Goal: Information Seeking & Learning: Check status

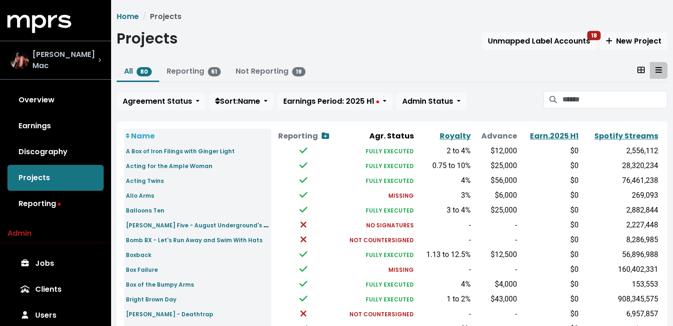
click at [86, 67] on div "[PERSON_NAME] Mac" at bounding box center [55, 60] width 91 height 22
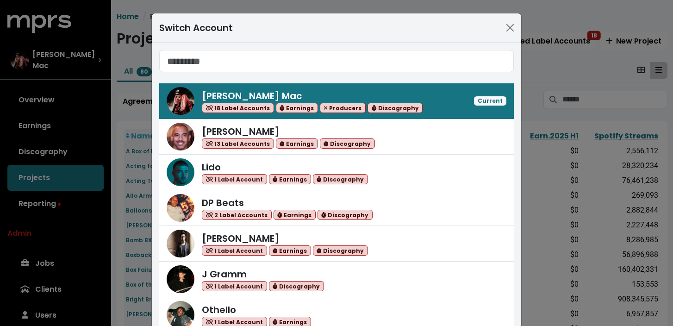
click at [236, 65] on input "Search accounts" at bounding box center [336, 61] width 355 height 22
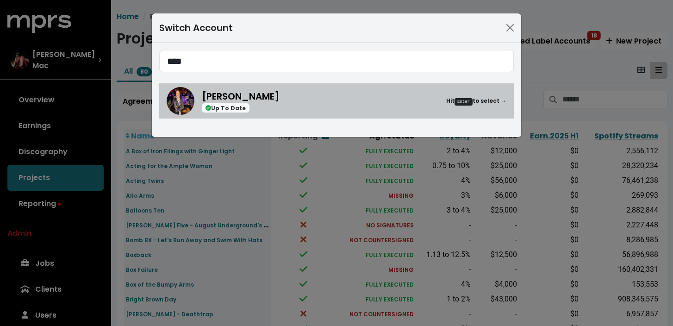
type input "****"
click at [280, 103] on div "[PERSON_NAME] Up To Date Hit Enter to select →" at bounding box center [354, 101] width 305 height 24
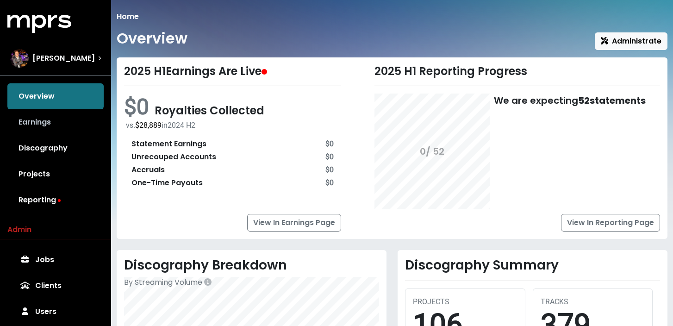
click at [62, 124] on link "Earnings" at bounding box center [55, 122] width 96 height 26
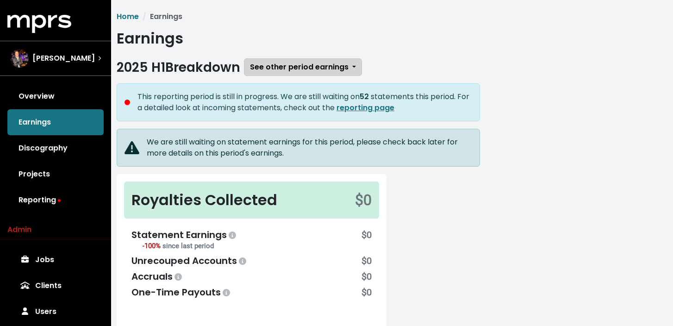
click at [303, 70] on span "See other period earnings" at bounding box center [299, 67] width 99 height 11
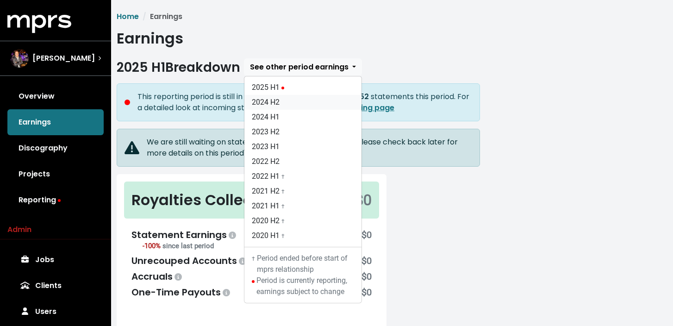
click at [289, 100] on link "2024 H2" at bounding box center [302, 102] width 117 height 15
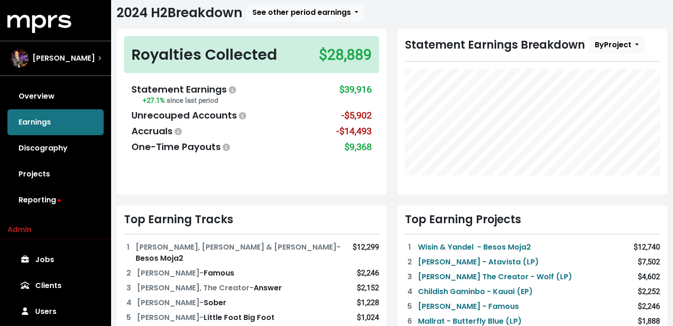
scroll to position [50, 0]
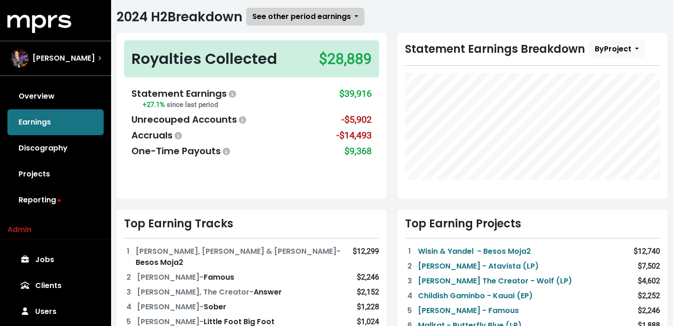
click at [291, 20] on span "See other period earnings" at bounding box center [301, 16] width 99 height 11
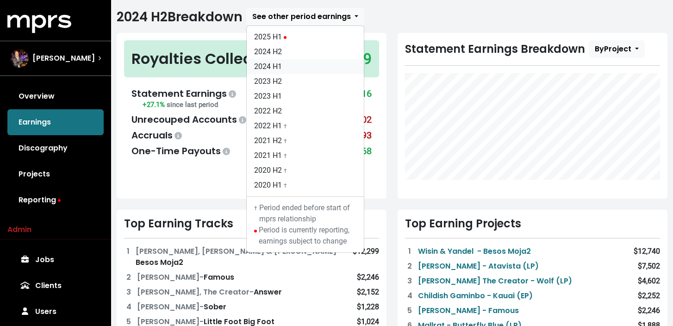
click at [291, 63] on link "2024 H1" at bounding box center [305, 66] width 117 height 15
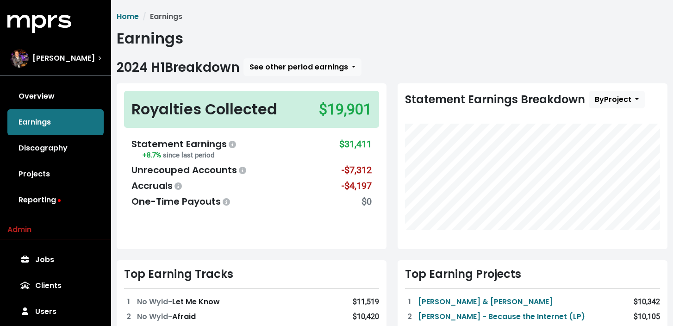
click at [394, 112] on div "Statement Earnings Breakdown By Project" at bounding box center [532, 166] width 281 height 166
click at [334, 71] on span "See other period earnings" at bounding box center [299, 67] width 99 height 11
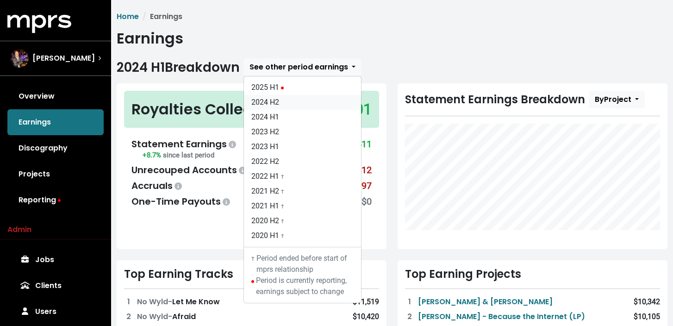
click at [306, 102] on link "2024 H2" at bounding box center [302, 102] width 117 height 15
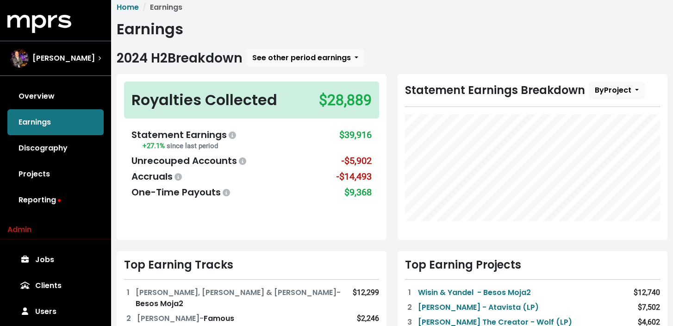
scroll to position [10, 0]
click at [395, 139] on div "Statement Earnings Breakdown By Project" at bounding box center [532, 157] width 281 height 166
click at [393, 79] on div "Statement Earnings Breakdown By Project" at bounding box center [532, 157] width 281 height 166
click at [210, 133] on div "Statement Earnings" at bounding box center [184, 134] width 106 height 14
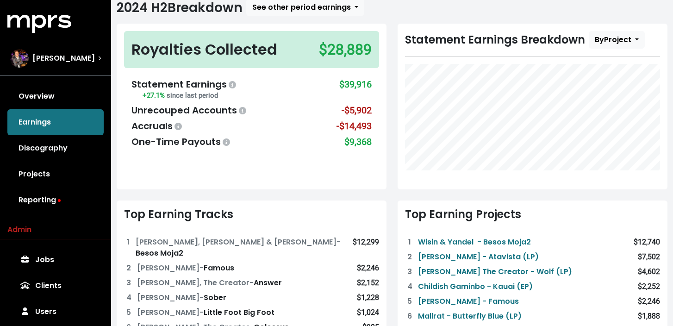
scroll to position [62, 0]
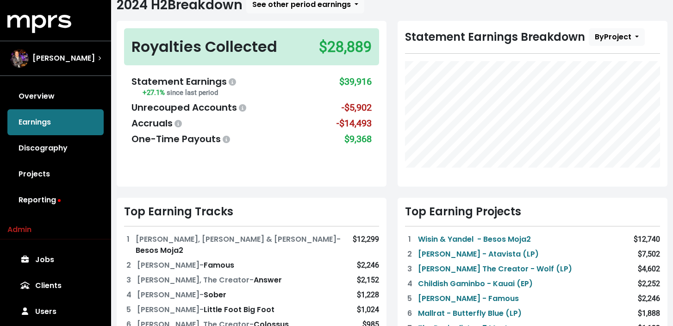
click at [194, 140] on div "One-Time Payouts" at bounding box center [181, 139] width 100 height 14
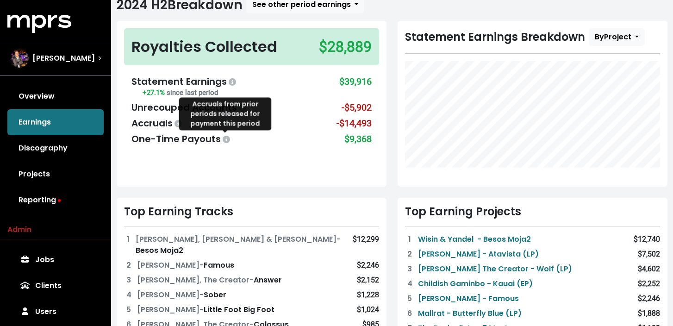
click at [226, 140] on icon at bounding box center [226, 139] width 7 height 7
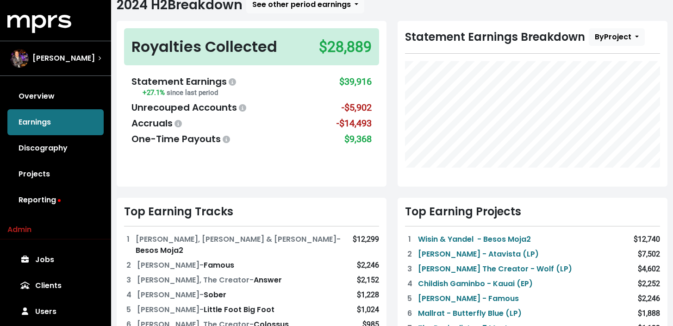
click at [356, 137] on div "$9,368" at bounding box center [357, 139] width 27 height 14
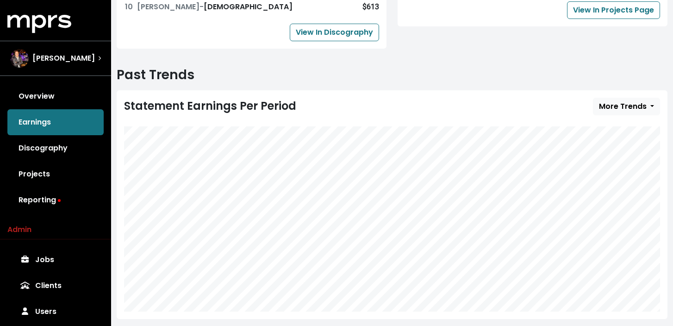
scroll to position [458, 0]
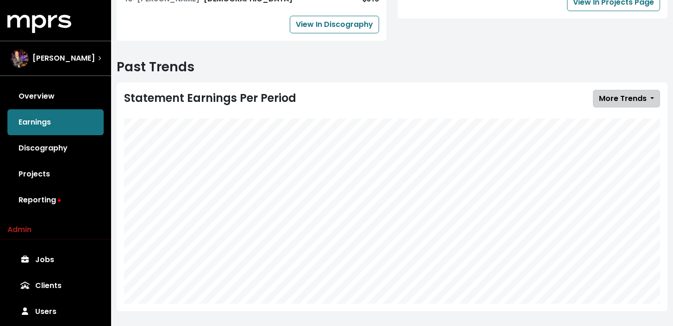
click at [618, 95] on button "More Trends" at bounding box center [626, 99] width 67 height 18
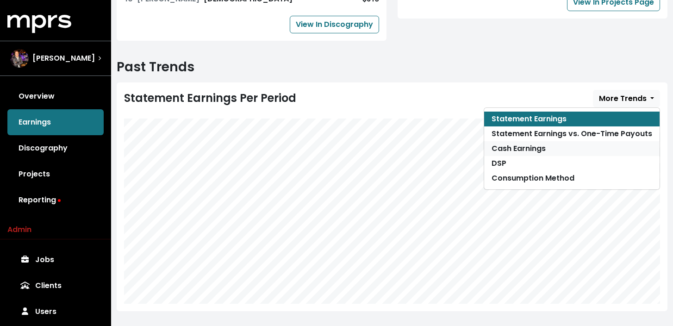
click at [506, 141] on link "Cash Earnings" at bounding box center [571, 148] width 175 height 15
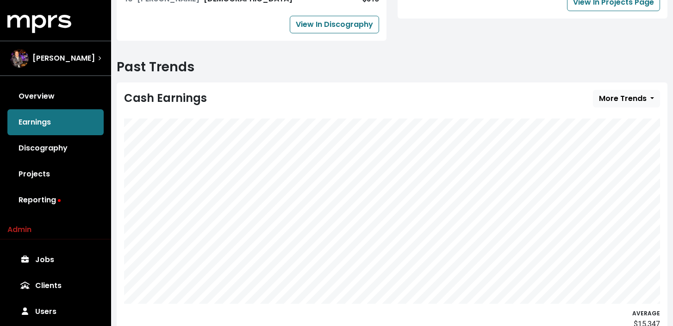
click at [459, 93] on div "Cash Earnings More Trends Statement Earnings Statement Earnings vs. One-Time Pa…" at bounding box center [392, 99] width 536 height 18
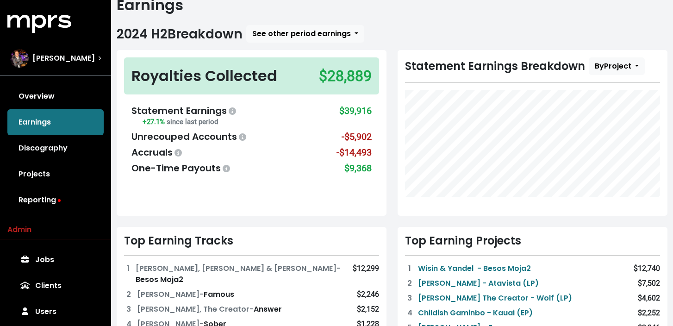
scroll to position [31, 0]
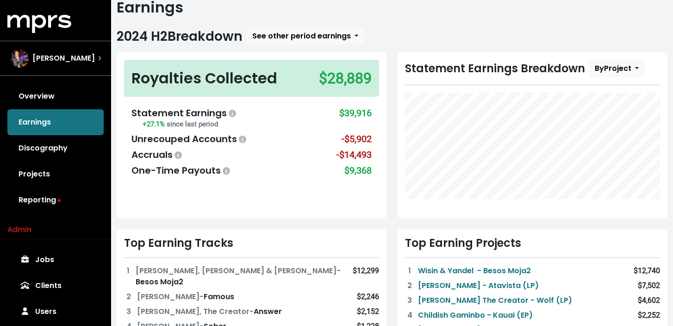
click at [256, 76] on div "Royalties Collected" at bounding box center [204, 78] width 146 height 22
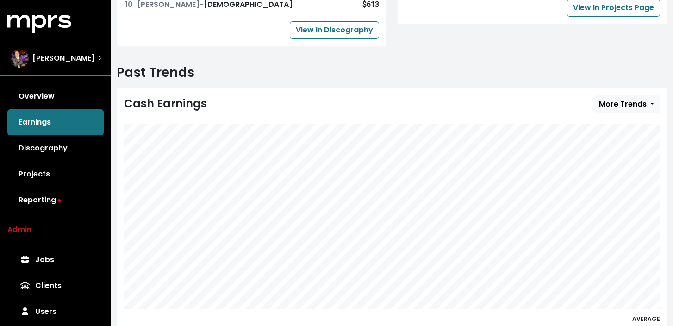
scroll to position [480, 0]
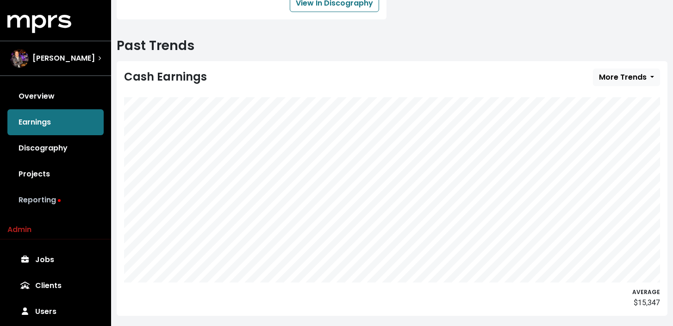
click at [51, 199] on link "Reporting" at bounding box center [55, 200] width 96 height 26
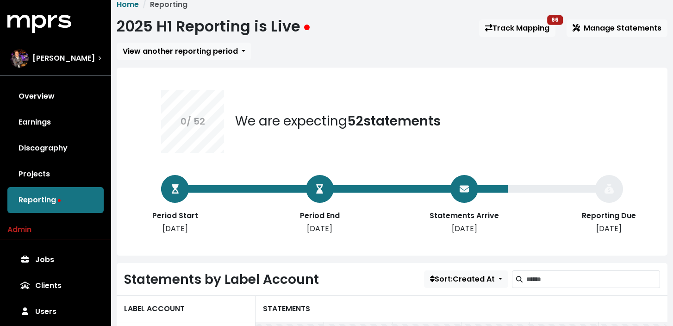
scroll to position [13, 0]
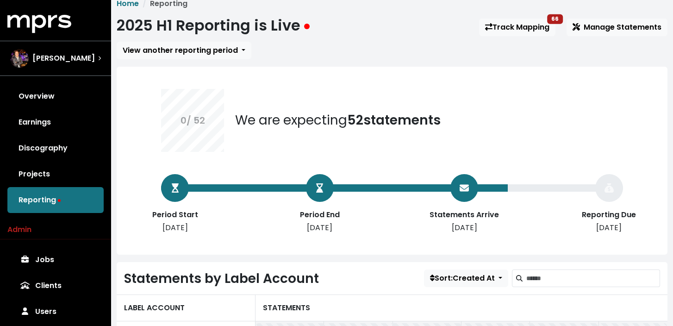
click at [145, 245] on div "0 / 52 We are expecting 52 statements Period Start [DATE] Period End [DATE] Sta…" at bounding box center [392, 161] width 551 height 188
click at [76, 176] on link "Projects" at bounding box center [55, 174] width 96 height 26
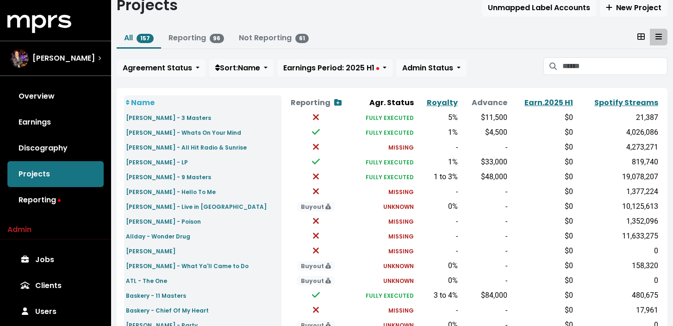
scroll to position [34, 0]
click at [388, 66] on button "Earnings Period: 2025 H1" at bounding box center [334, 68] width 115 height 18
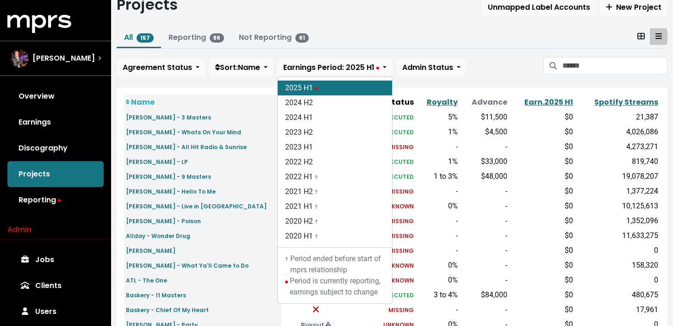
click at [515, 82] on div "Home Projects Projects Unmapped Label Accounts New Project All 157 Reporting 96…" at bounding box center [392, 308] width 562 height 662
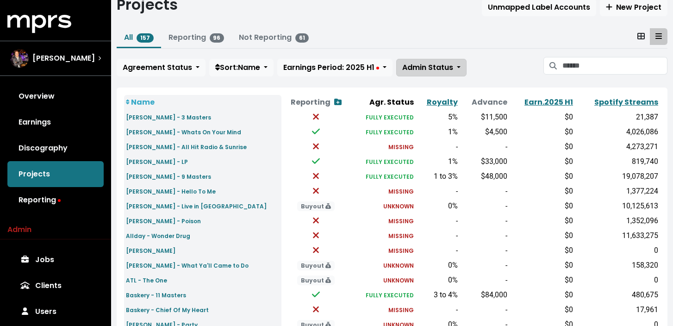
click at [464, 71] on button "Admin Status" at bounding box center [431, 68] width 70 height 18
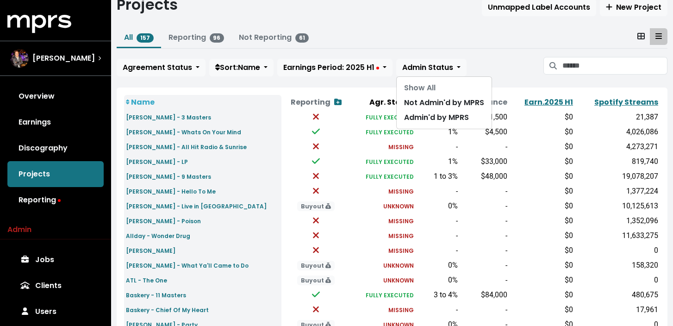
click at [490, 56] on div "All 157 Reporting 96 Not Reporting 61 Agreement Status Sort: Name Earnings Peri…" at bounding box center [392, 54] width 551 height 52
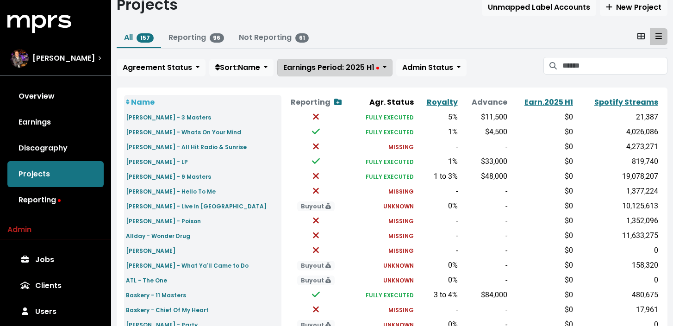
click at [385, 67] on button "Earnings Period: 2025 H1" at bounding box center [334, 68] width 115 height 18
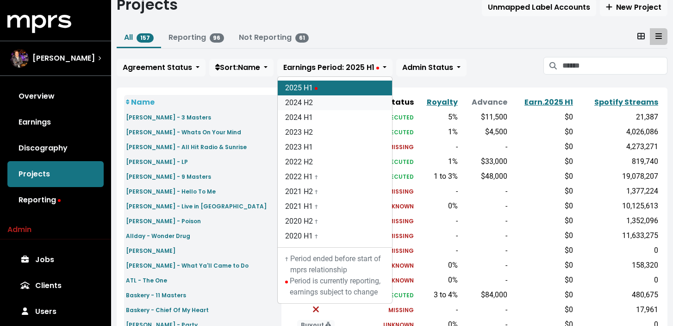
click at [349, 104] on link "2024 H2" at bounding box center [335, 102] width 114 height 15
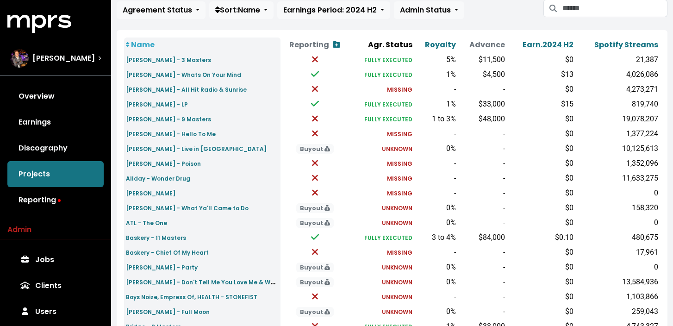
scroll to position [94, 0]
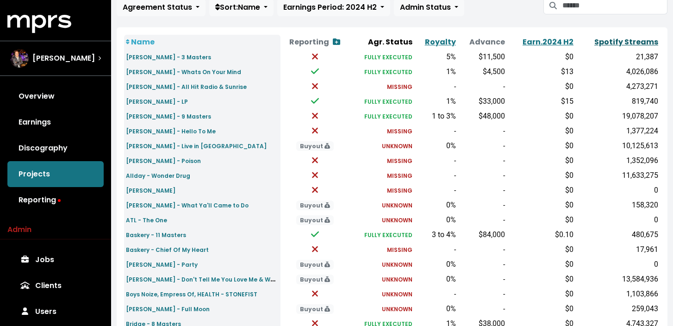
click at [609, 39] on link "Spotify Streams" at bounding box center [626, 42] width 64 height 11
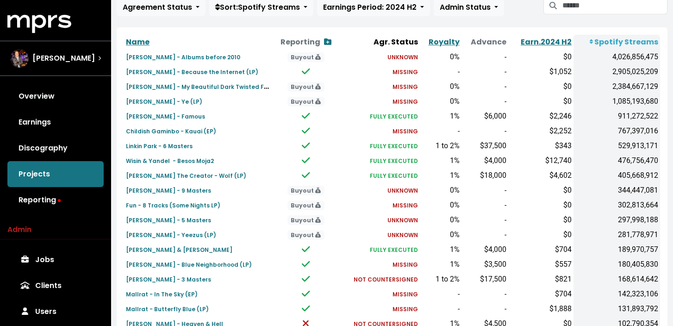
scroll to position [100, 0]
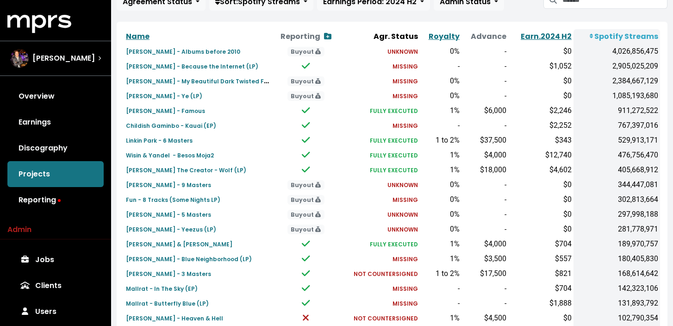
click at [418, 141] on small "FULLY EXECUTED" at bounding box center [394, 141] width 48 height 8
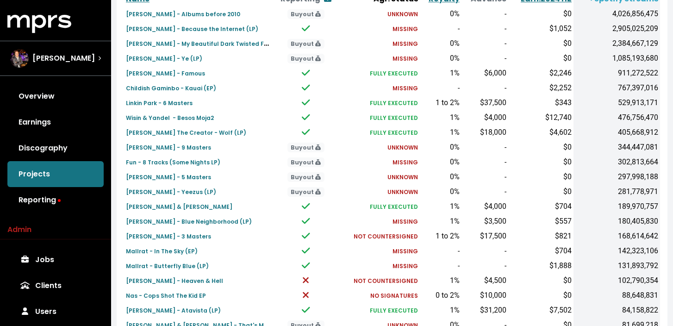
scroll to position [124, 0]
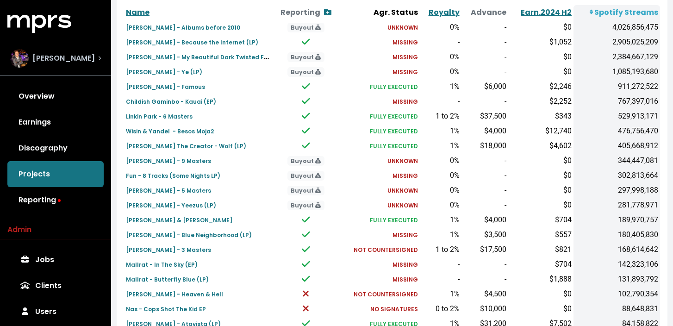
click at [79, 63] on span "[PERSON_NAME]" at bounding box center [63, 58] width 62 height 11
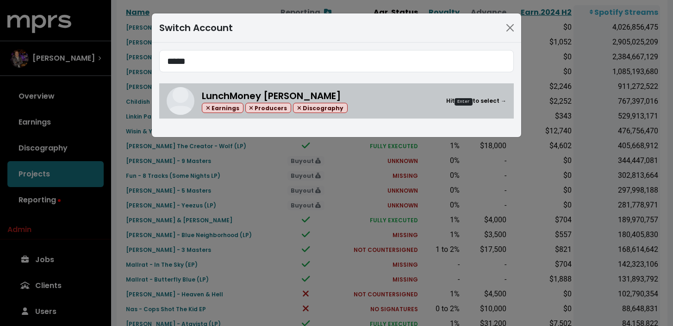
type input "*****"
click at [372, 102] on div "LunchMoney [PERSON_NAME] Earnings Producers Discography Hit Enter to select →" at bounding box center [354, 101] width 305 height 25
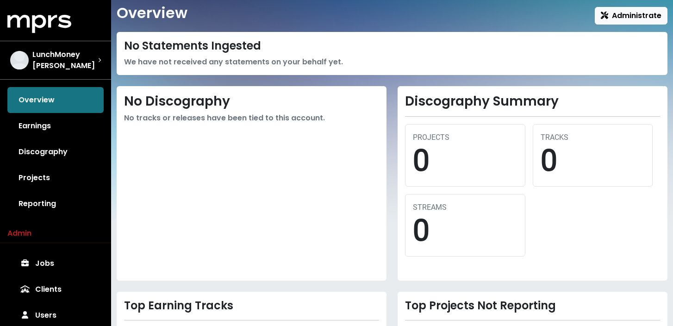
scroll to position [20, 0]
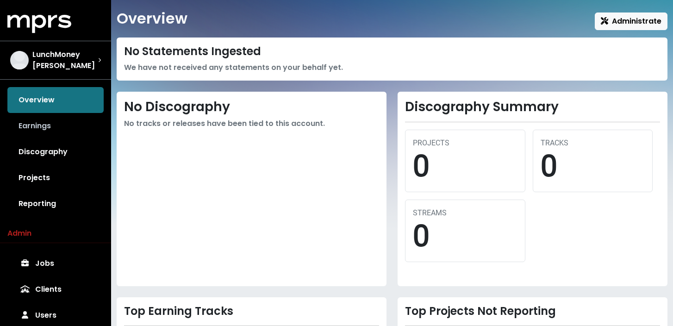
click at [77, 128] on link "Earnings" at bounding box center [55, 126] width 96 height 26
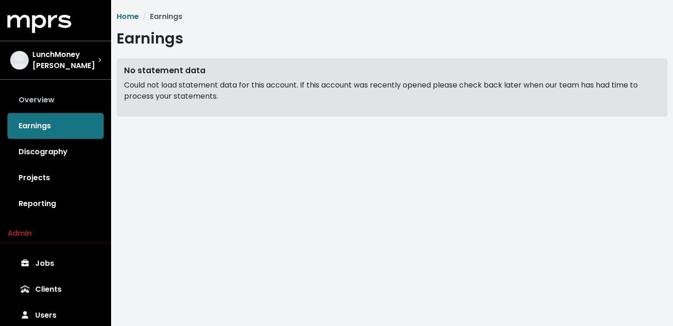
click at [73, 104] on link "Overview" at bounding box center [55, 100] width 96 height 26
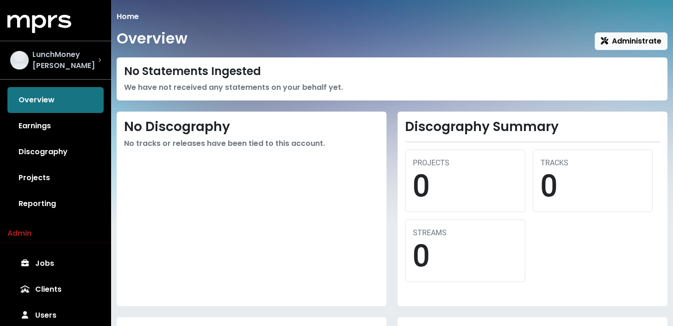
click at [93, 62] on span "LunchMoney [PERSON_NAME]" at bounding box center [65, 60] width 66 height 22
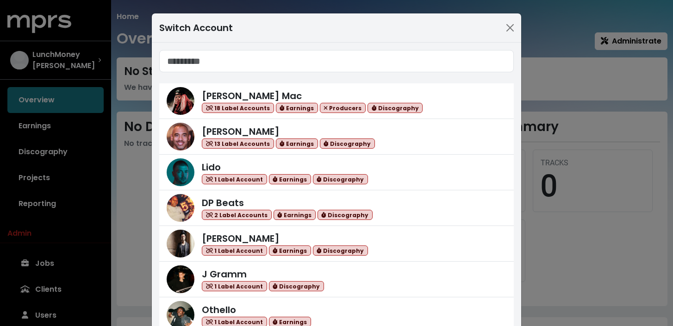
click at [548, 87] on div "Switch Account [PERSON_NAME] Mac 18 Label Accounts Earnings Producers Discograp…" at bounding box center [336, 163] width 673 height 326
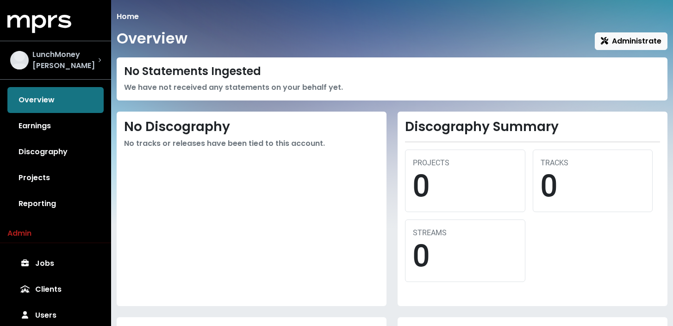
click at [70, 63] on span "LunchMoney [PERSON_NAME]" at bounding box center [65, 60] width 66 height 22
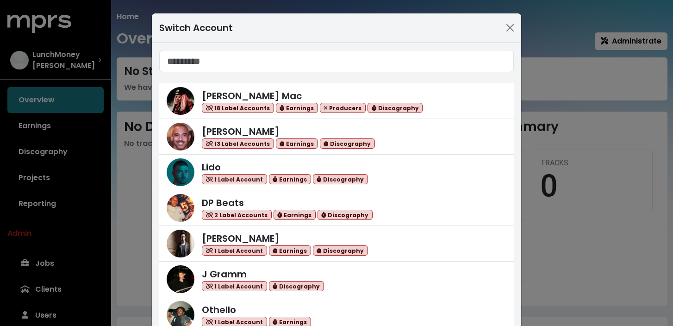
click at [584, 109] on div "Switch Account [PERSON_NAME] Mac 18 Label Accounts Earnings Producers Discograp…" at bounding box center [336, 163] width 673 height 326
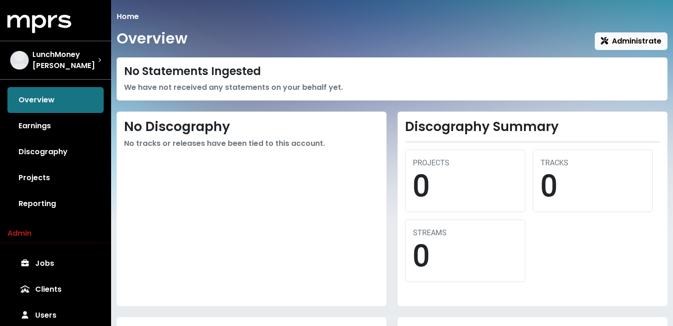
click at [306, 104] on div "No Statements Ingested We have not received any statements on your behalf yet. …" at bounding box center [392, 237] width 551 height 360
click at [349, 103] on div "No Statements Ingested We have not received any statements on your behalf yet. …" at bounding box center [392, 237] width 551 height 360
click at [394, 109] on div "No Statements Ingested We have not received any statements on your behalf yet. …" at bounding box center [392, 237] width 551 height 360
click at [392, 105] on div "No Statements Ingested We have not received any statements on your behalf yet. …" at bounding box center [392, 237] width 551 height 360
